Goal: Task Accomplishment & Management: Manage account settings

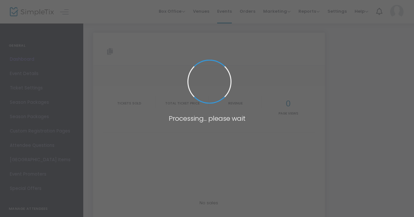
type input "[URL][DOMAIN_NAME][DATE]"
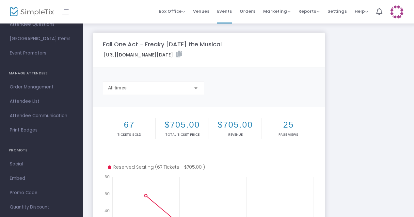
scroll to position [92, 0]
click at [31, 195] on span "Promo Code" at bounding box center [42, 193] width 64 height 8
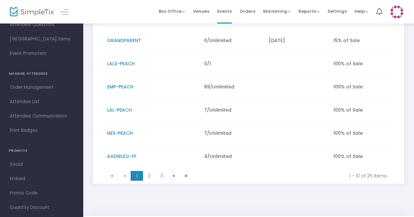
scroll to position [178, 0]
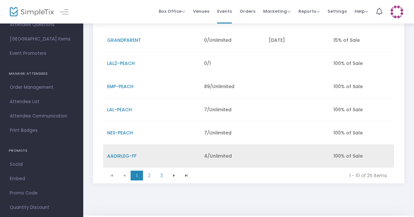
click at [174, 155] on td "AADIRLEG-FF" at bounding box center [151, 156] width 97 height 23
click at [213, 155] on span "4/Unlimited" at bounding box center [218, 156] width 28 height 7
click at [119, 155] on span "AADIRLEG-FF" at bounding box center [121, 156] width 29 height 7
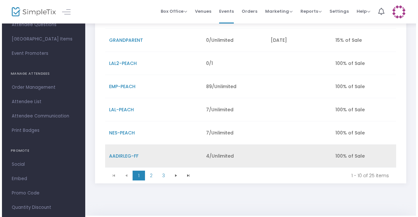
scroll to position [0, 0]
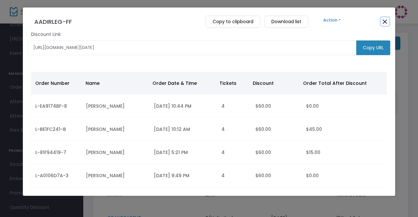
click at [385, 22] on button "Close" at bounding box center [385, 21] width 8 height 8
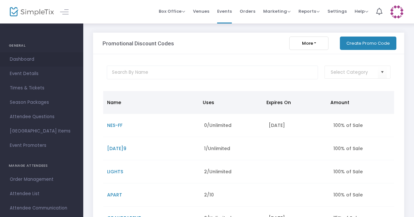
click at [30, 58] on span "Dashboard" at bounding box center [42, 59] width 64 height 8
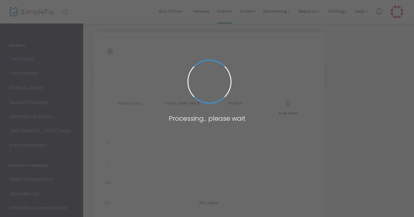
type input "[URL][DOMAIN_NAME][DATE]"
